Goal: Check status: Check status

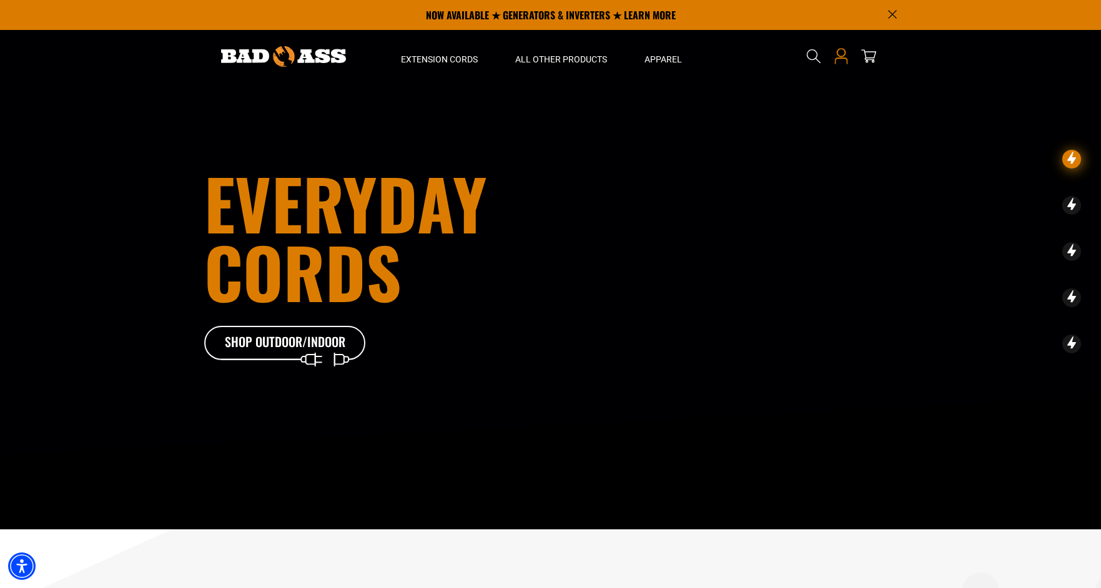
click at [843, 57] on icon at bounding box center [841, 56] width 16 height 16
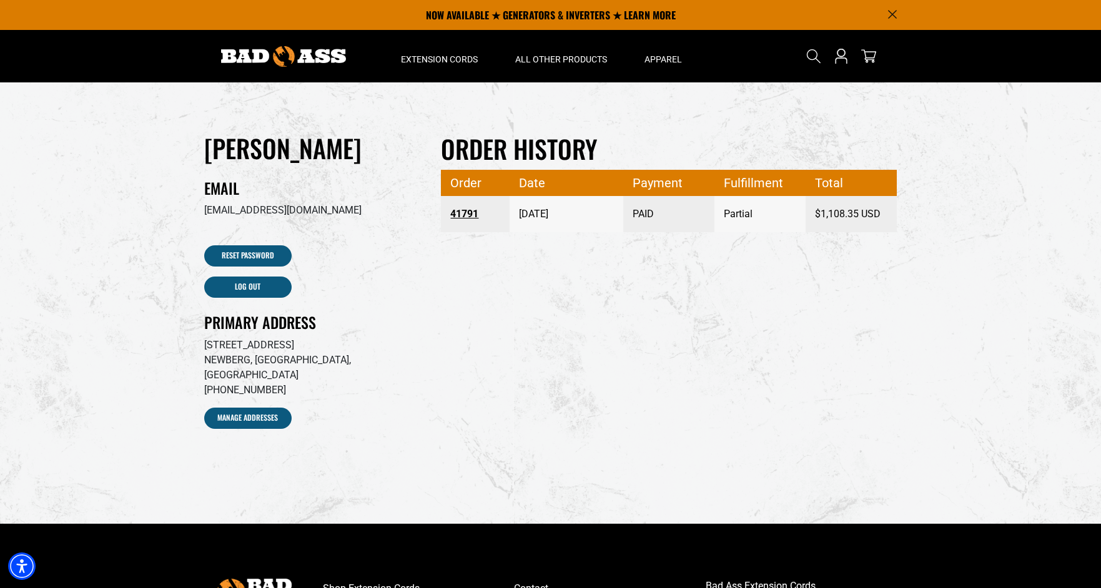
click at [458, 214] on link "41791" at bounding box center [475, 214] width 50 height 22
click at [463, 215] on link "41791" at bounding box center [475, 214] width 50 height 22
